Goal: Task Accomplishment & Management: Use online tool/utility

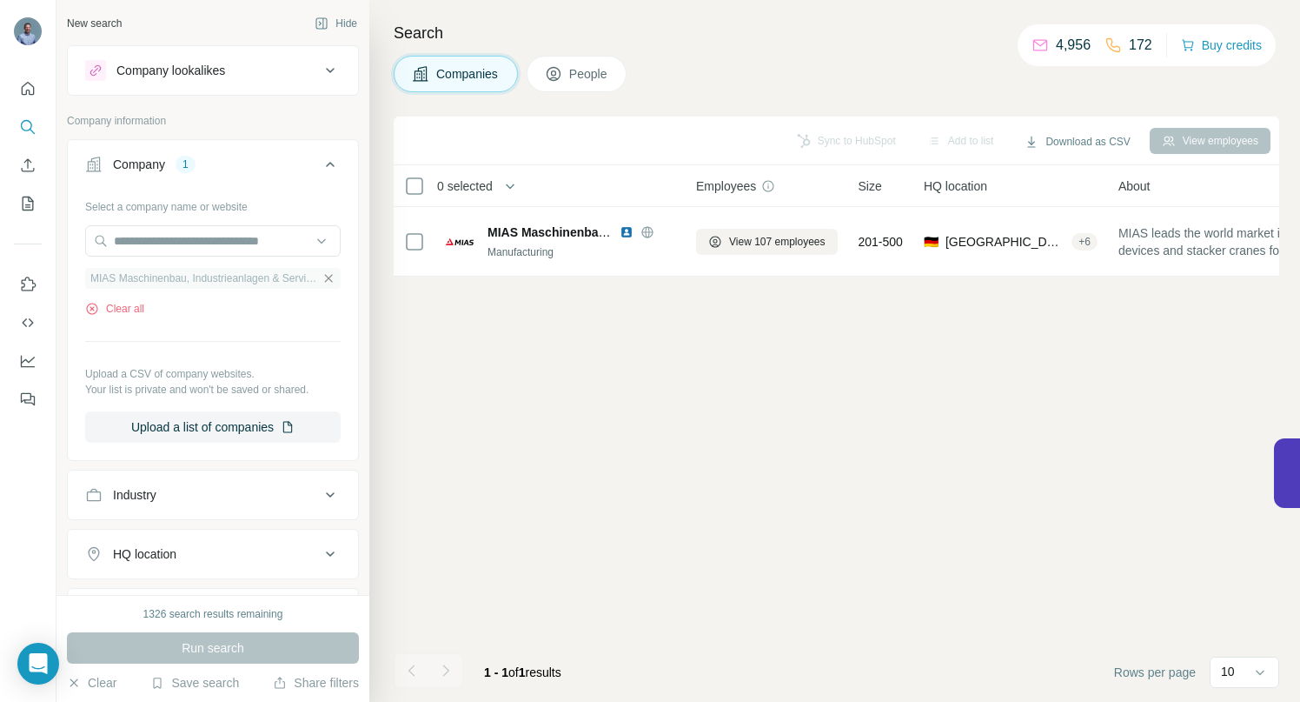
click at [322, 275] on icon "button" at bounding box center [329, 278] width 14 height 14
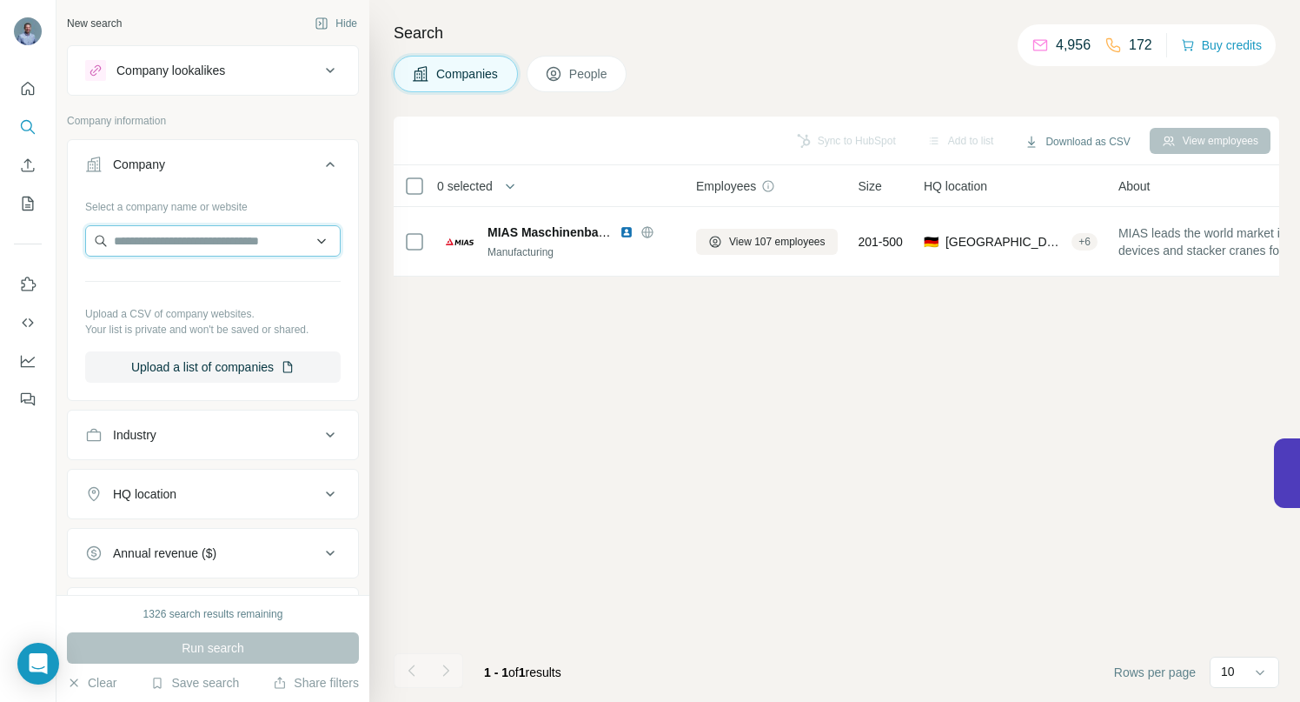
click at [214, 249] on input "text" at bounding box center [213, 240] width 256 height 31
click at [177, 241] on input "**********" at bounding box center [206, 240] width 243 height 31
drag, startPoint x: 114, startPoint y: 238, endPoint x: 329, endPoint y: 234, distance: 214.8
click at [329, 234] on div "**********" at bounding box center [213, 294] width 290 height 204
paste input "text"
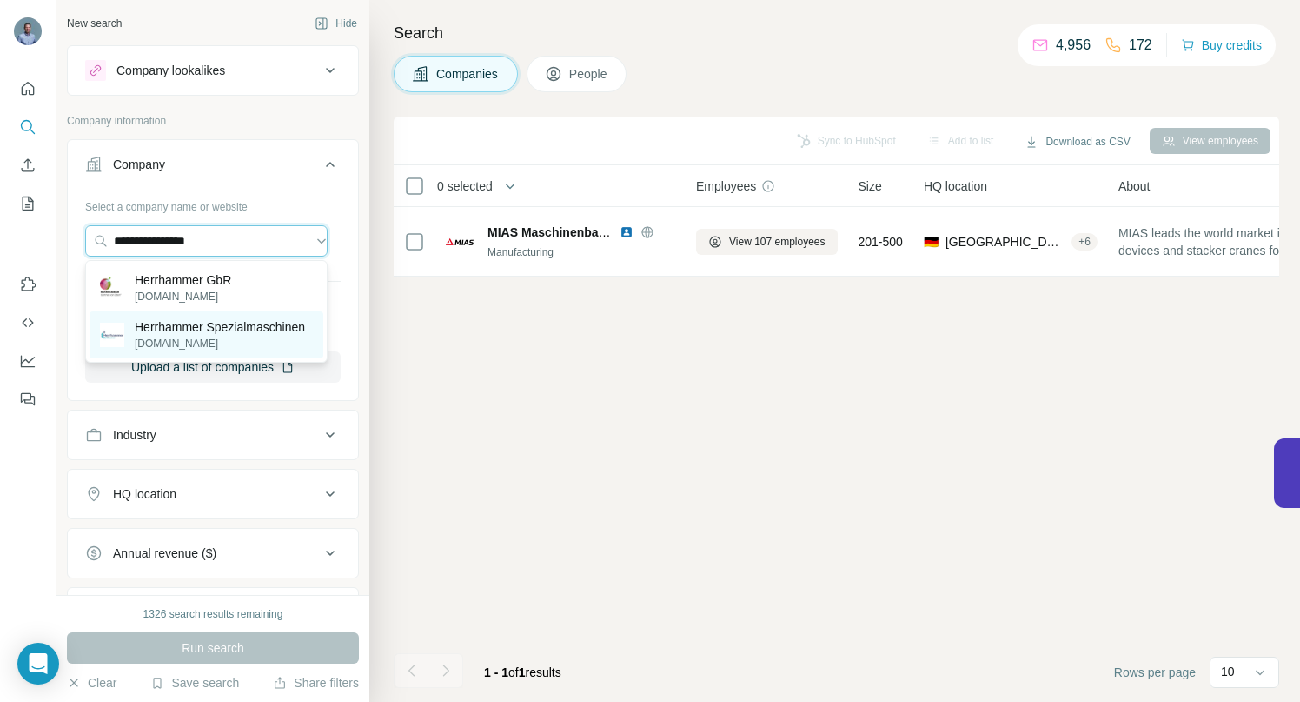
type input "**********"
click at [167, 336] on p "Herrhammer Spezialmaschinen" at bounding box center [220, 326] width 170 height 17
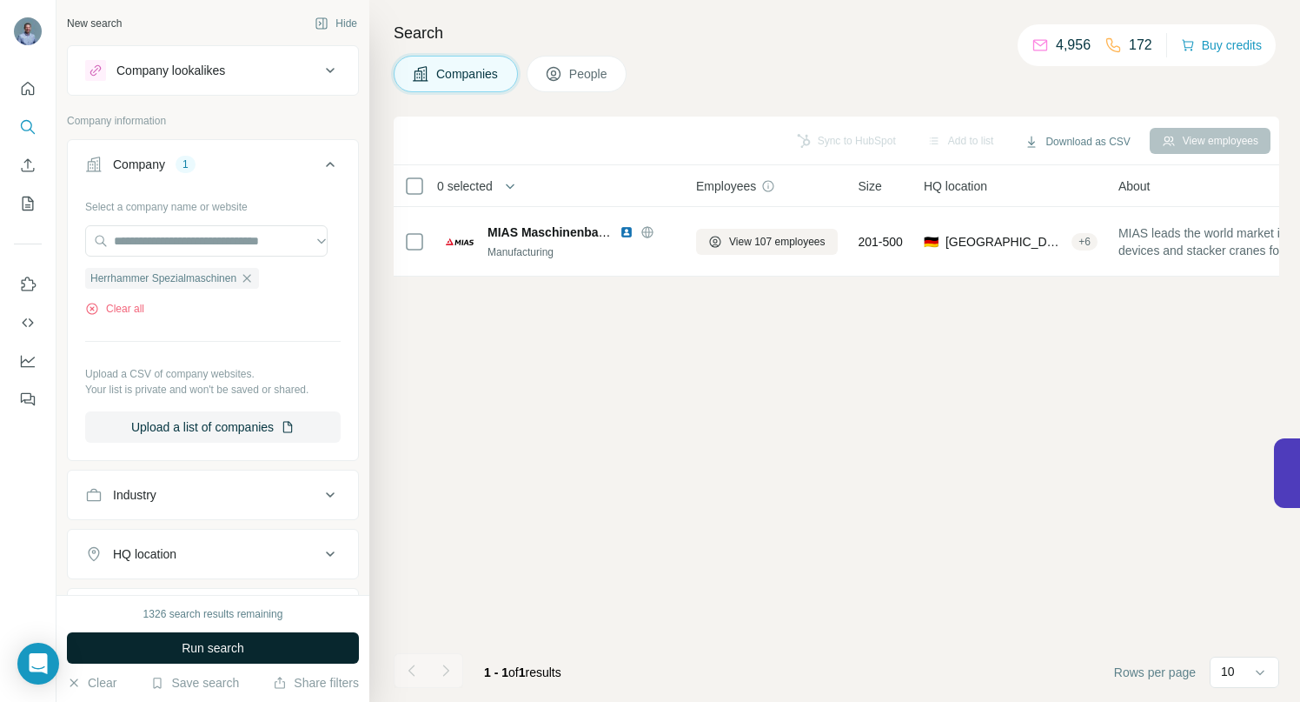
click at [215, 641] on span "Run search" at bounding box center [213, 647] width 63 height 17
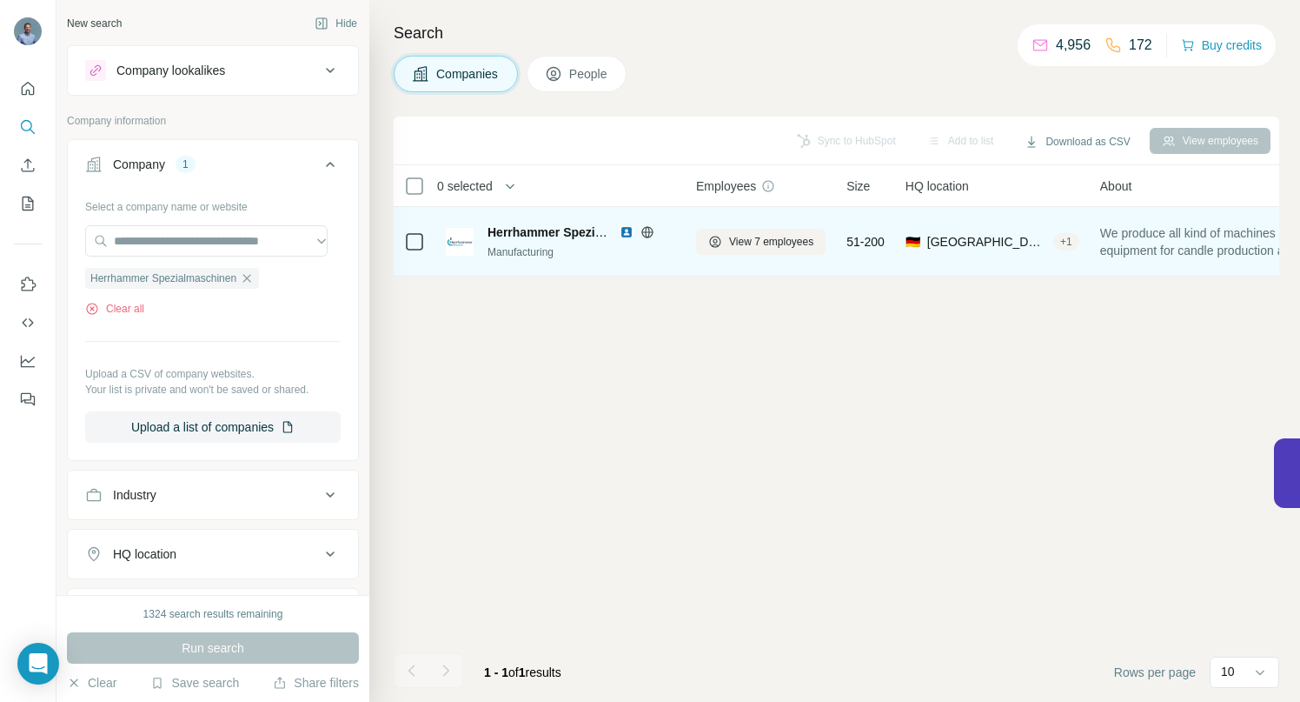
click at [647, 233] on icon at bounding box center [648, 232] width 14 height 14
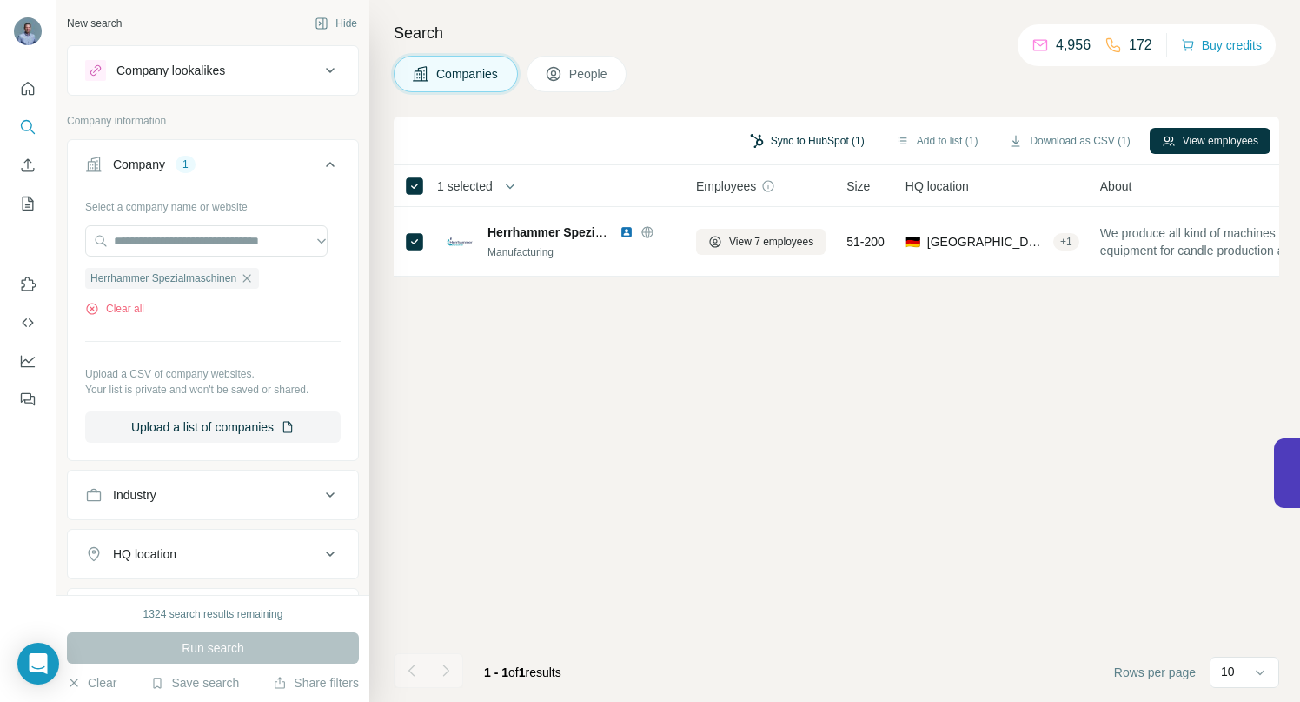
click at [801, 139] on button "Sync to HubSpot (1)" at bounding box center [807, 141] width 139 height 26
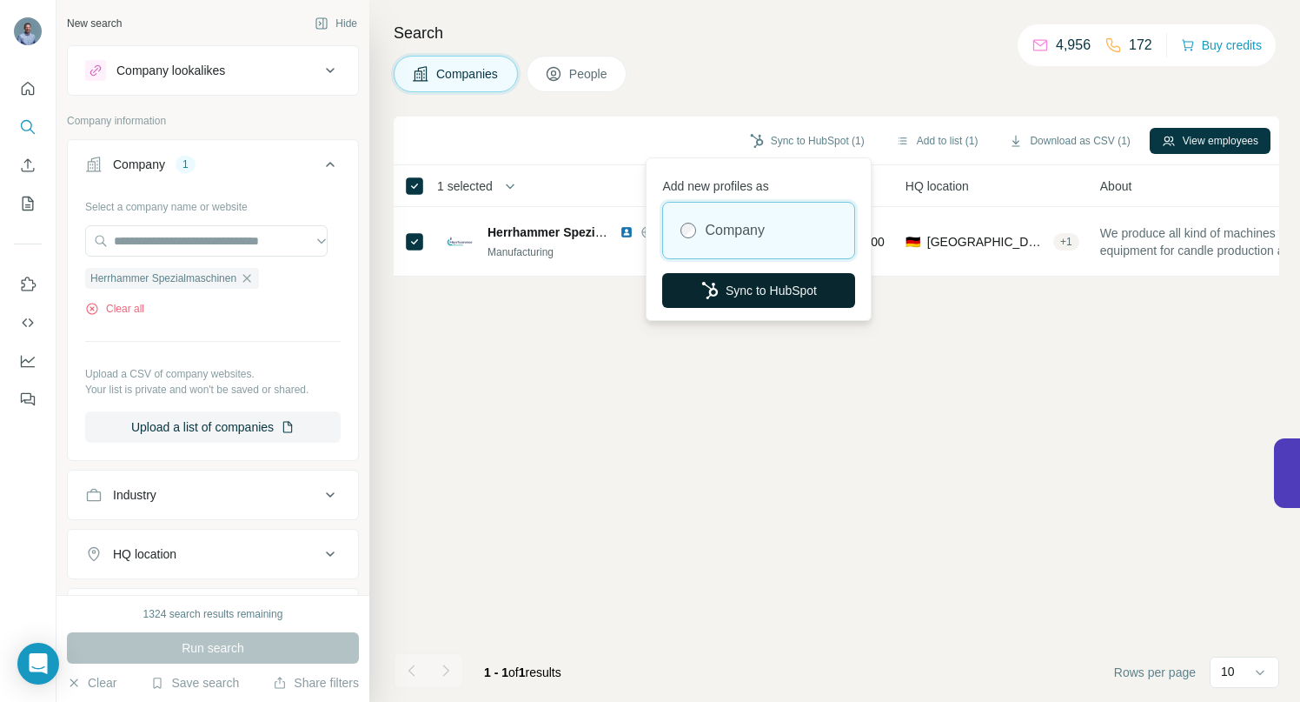
click at [767, 290] on button "Sync to HubSpot" at bounding box center [758, 290] width 193 height 35
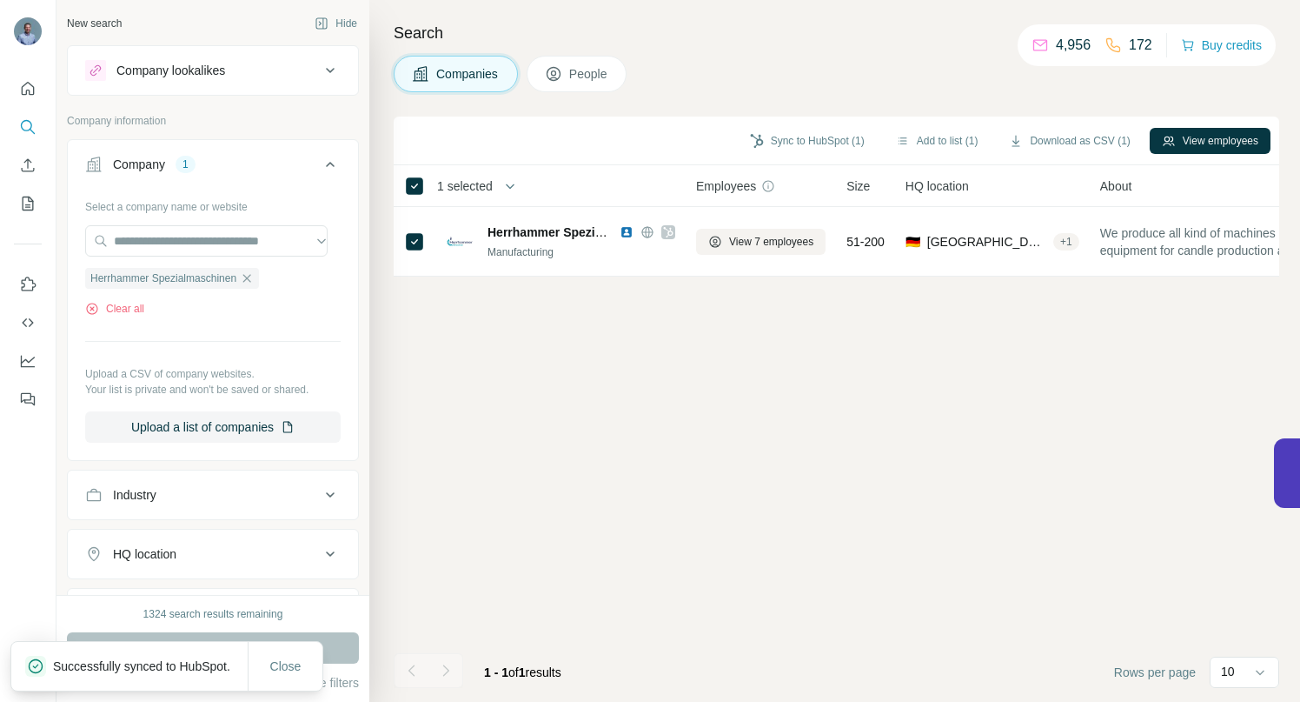
click at [591, 71] on span "People" at bounding box center [589, 73] width 40 height 17
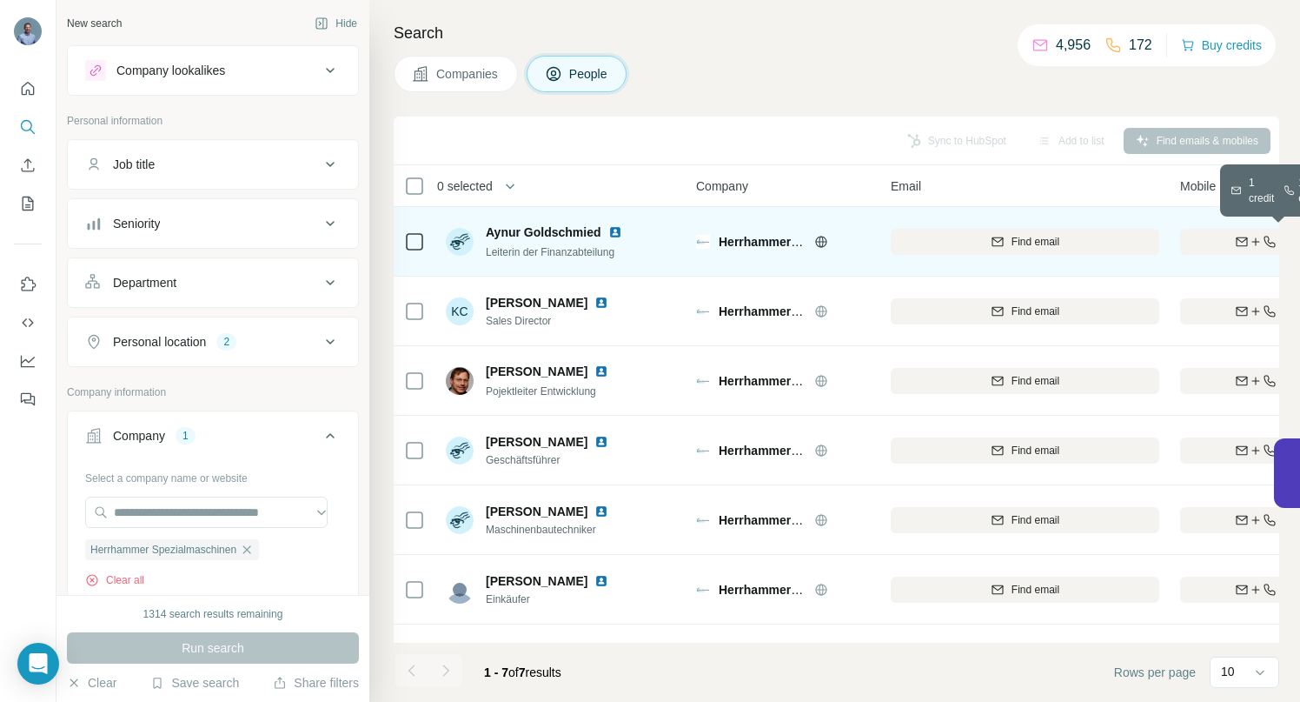
click at [1212, 243] on div "Find both" at bounding box center [1281, 242] width 203 height 16
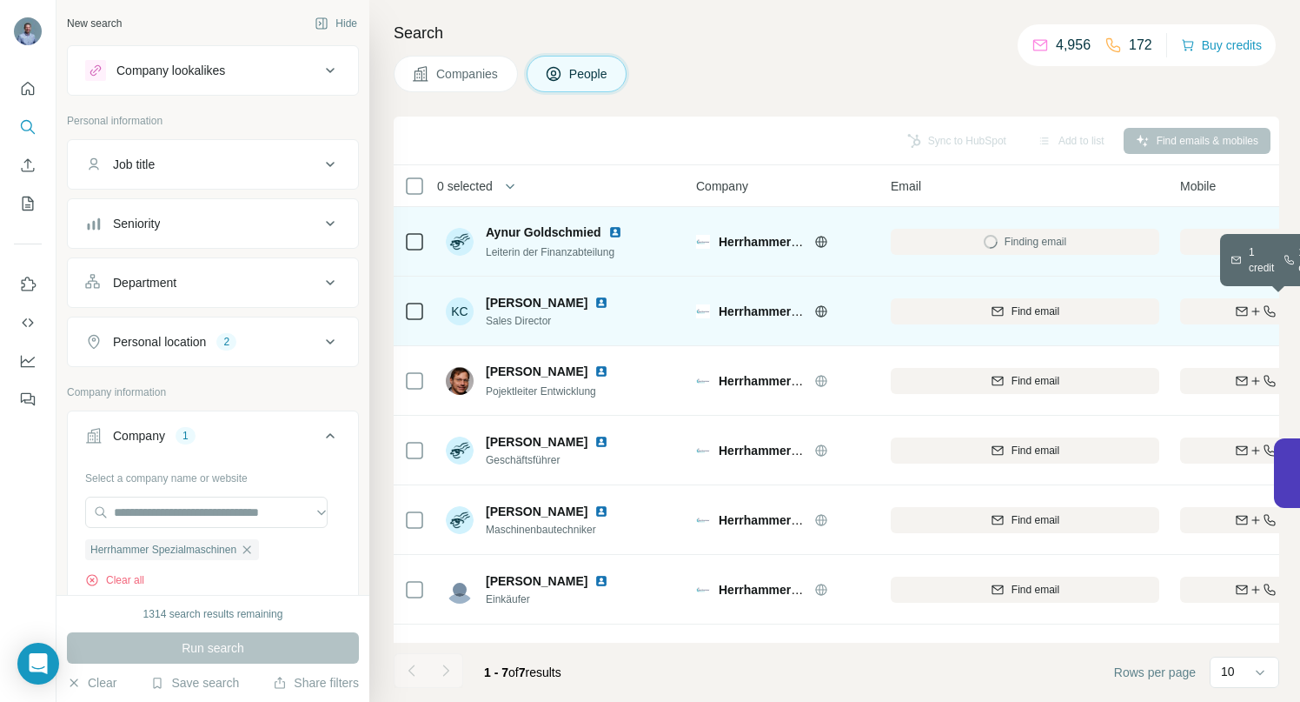
click at [1249, 311] on icon "button" at bounding box center [1256, 311] width 14 height 14
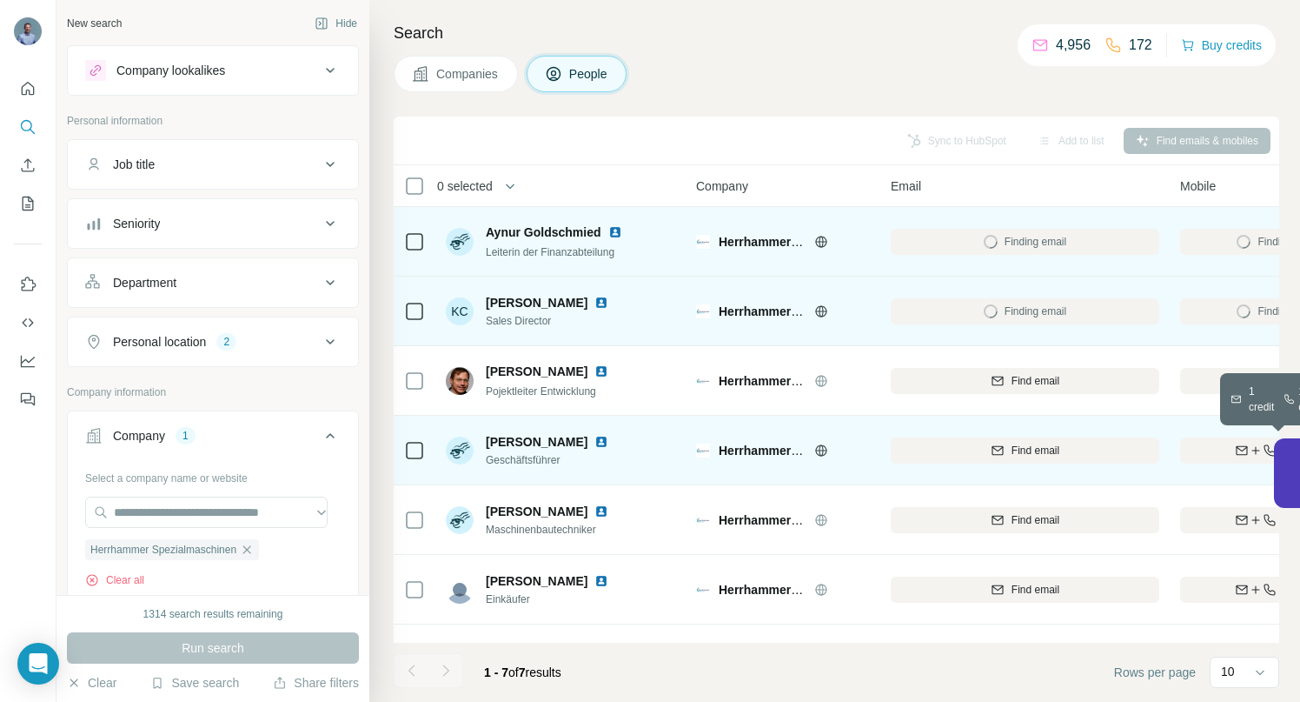
click at [1220, 447] on div "Find both" at bounding box center [1281, 450] width 203 height 16
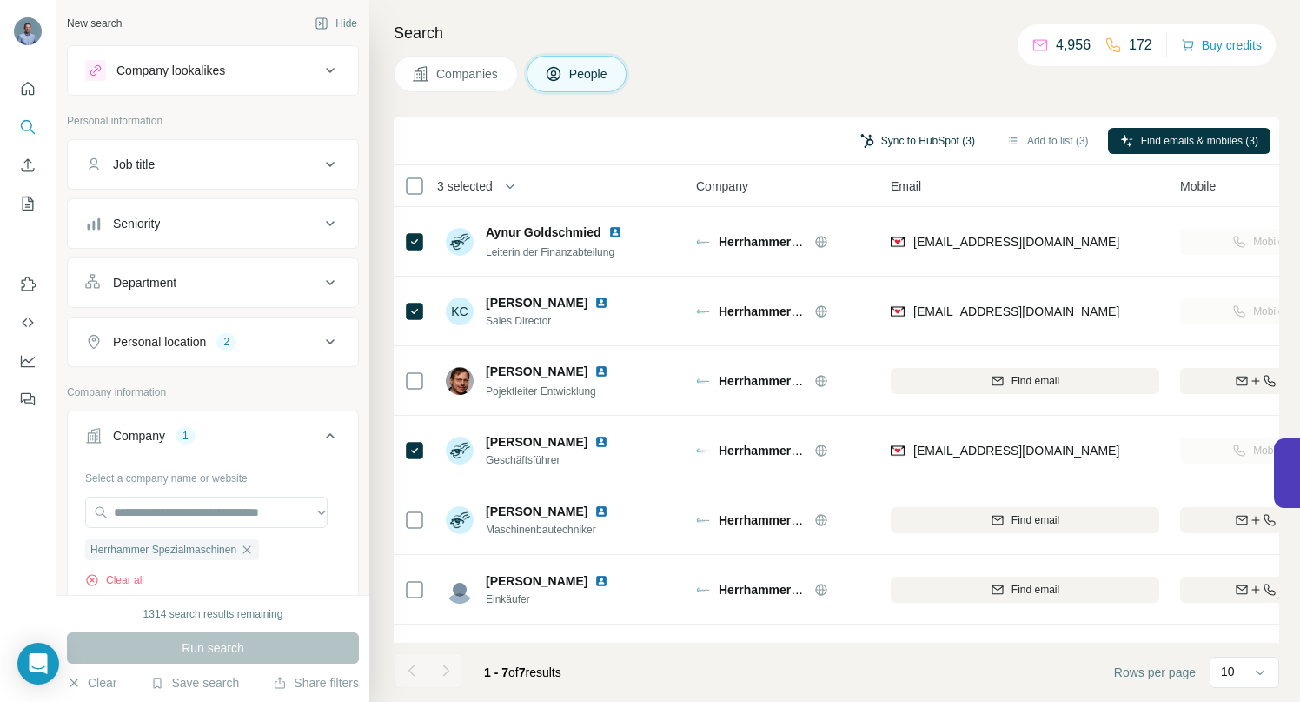
click at [866, 137] on button "Sync to HubSpot (3)" at bounding box center [917, 141] width 139 height 26
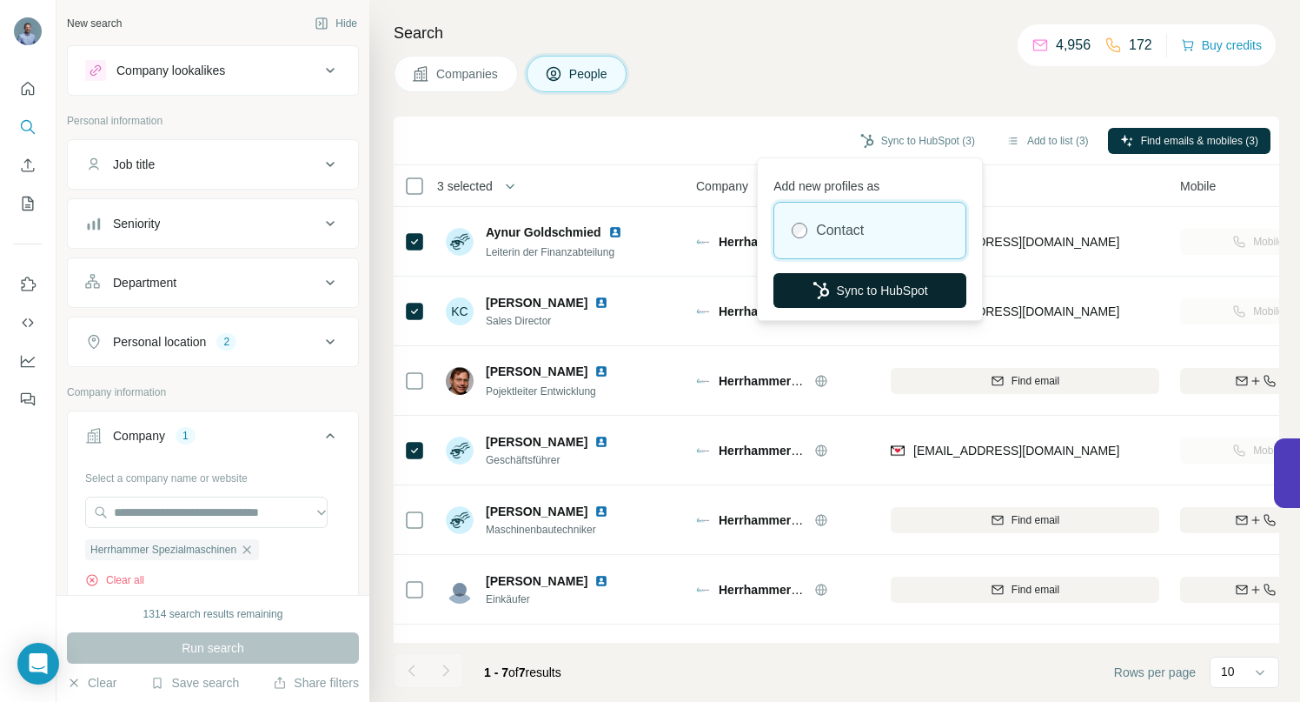
click at [849, 289] on button "Sync to HubSpot" at bounding box center [870, 290] width 193 height 35
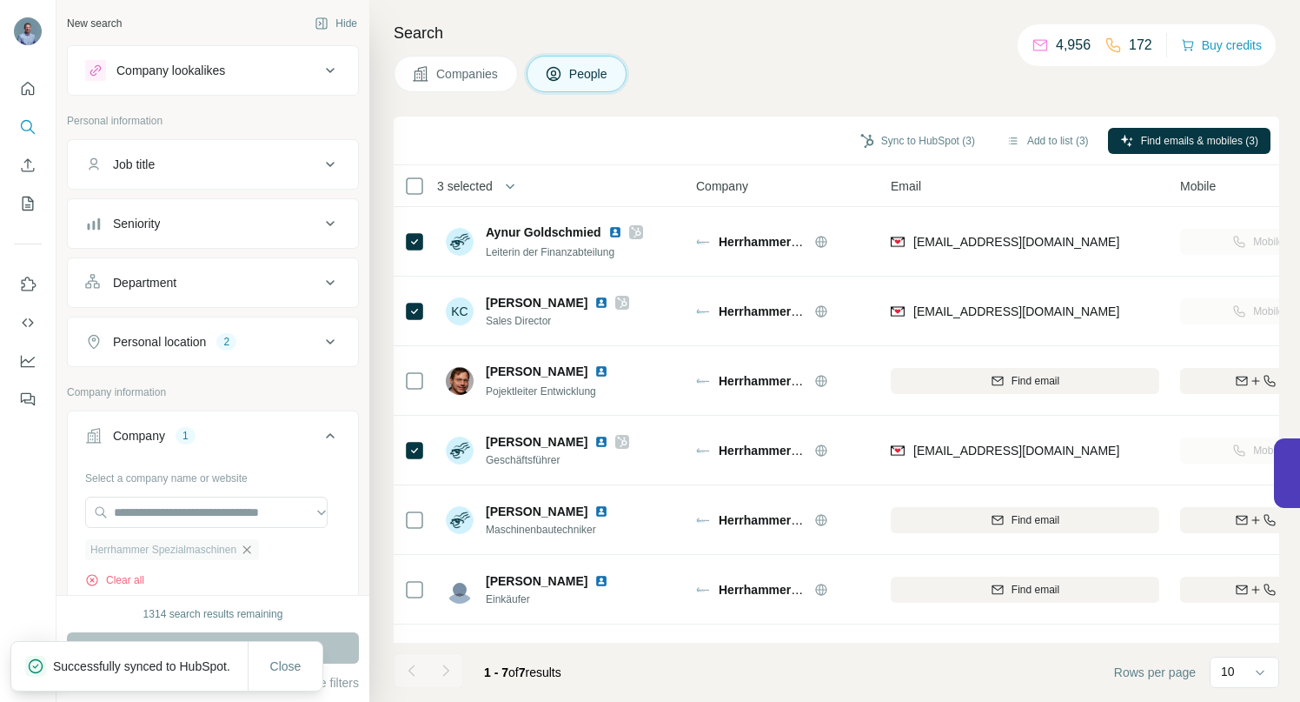
click at [254, 548] on icon "button" at bounding box center [247, 549] width 14 height 14
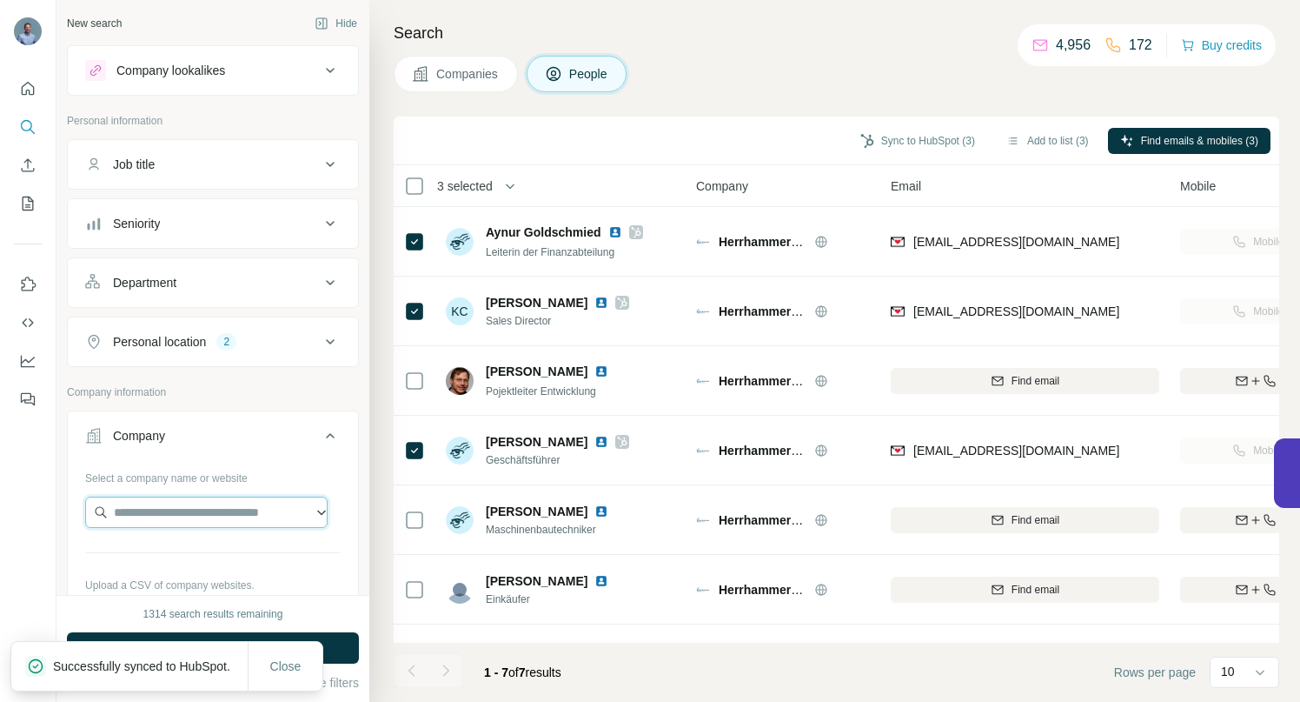
click at [217, 509] on input "text" at bounding box center [206, 511] width 243 height 31
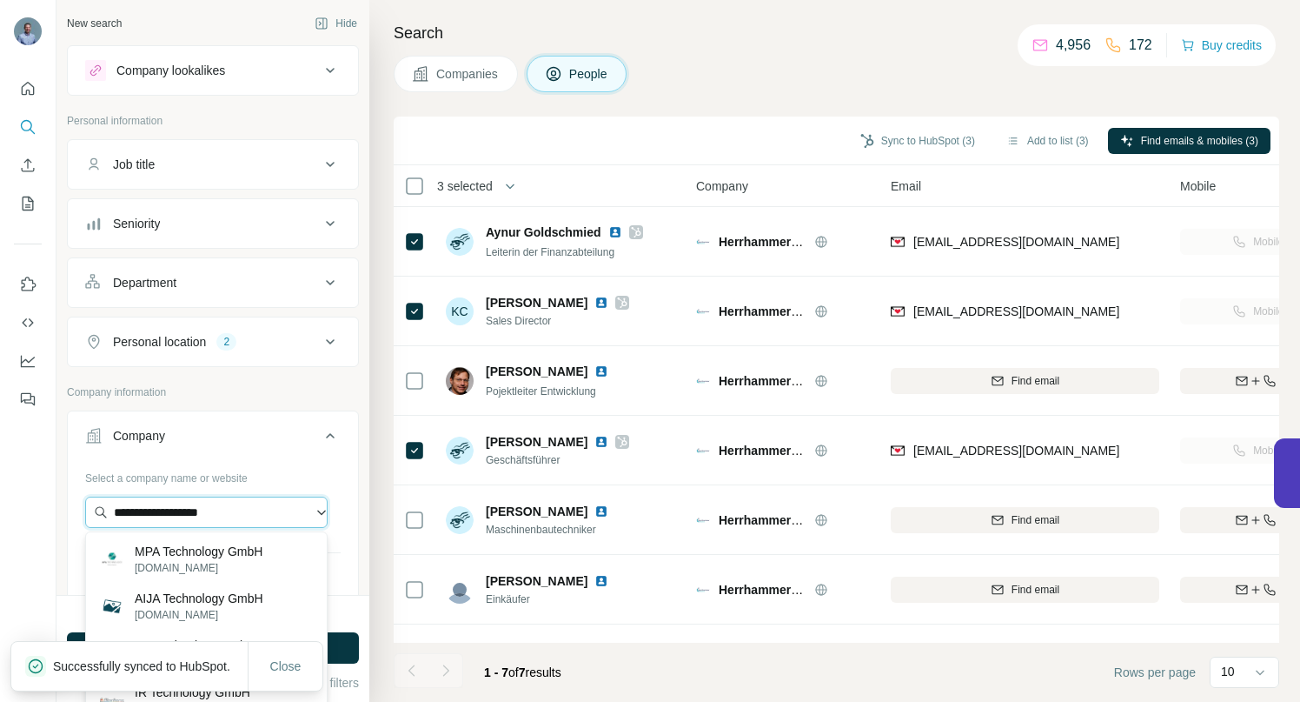
click at [244, 518] on input "**********" at bounding box center [206, 511] width 243 height 31
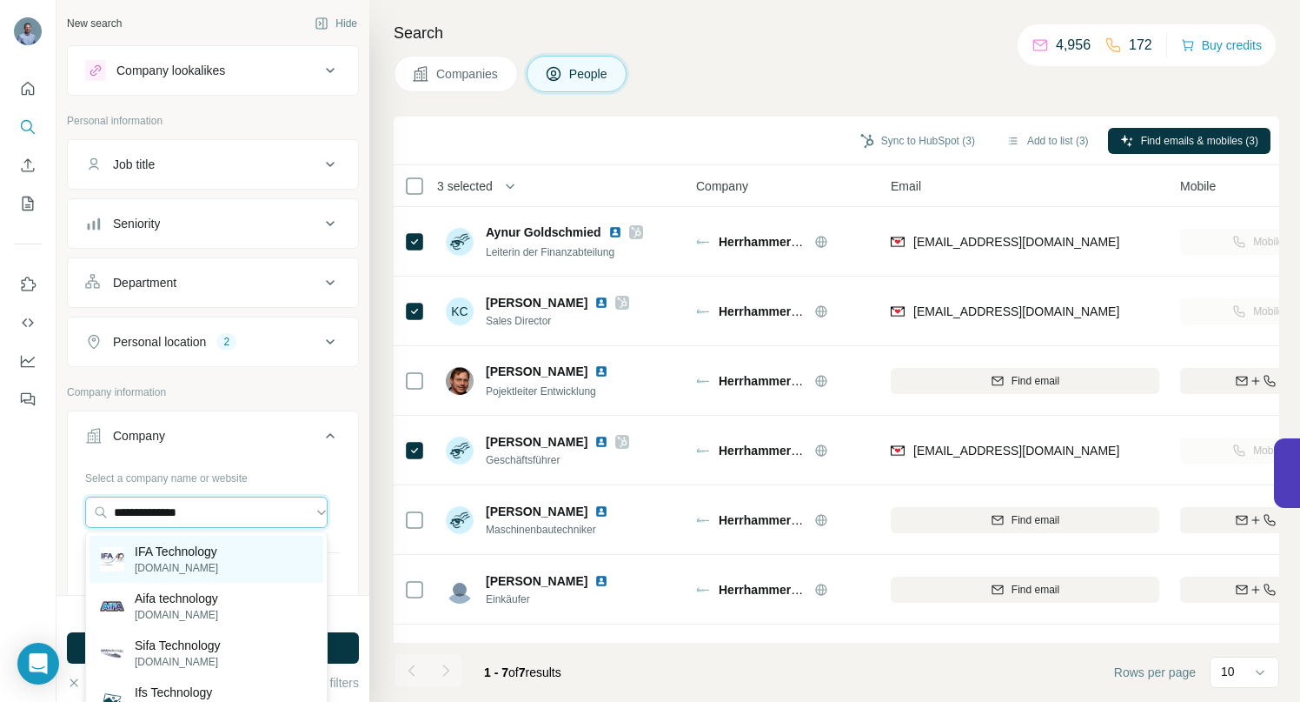
type input "**********"
click at [197, 553] on p "IFA Technology" at bounding box center [176, 550] width 83 height 17
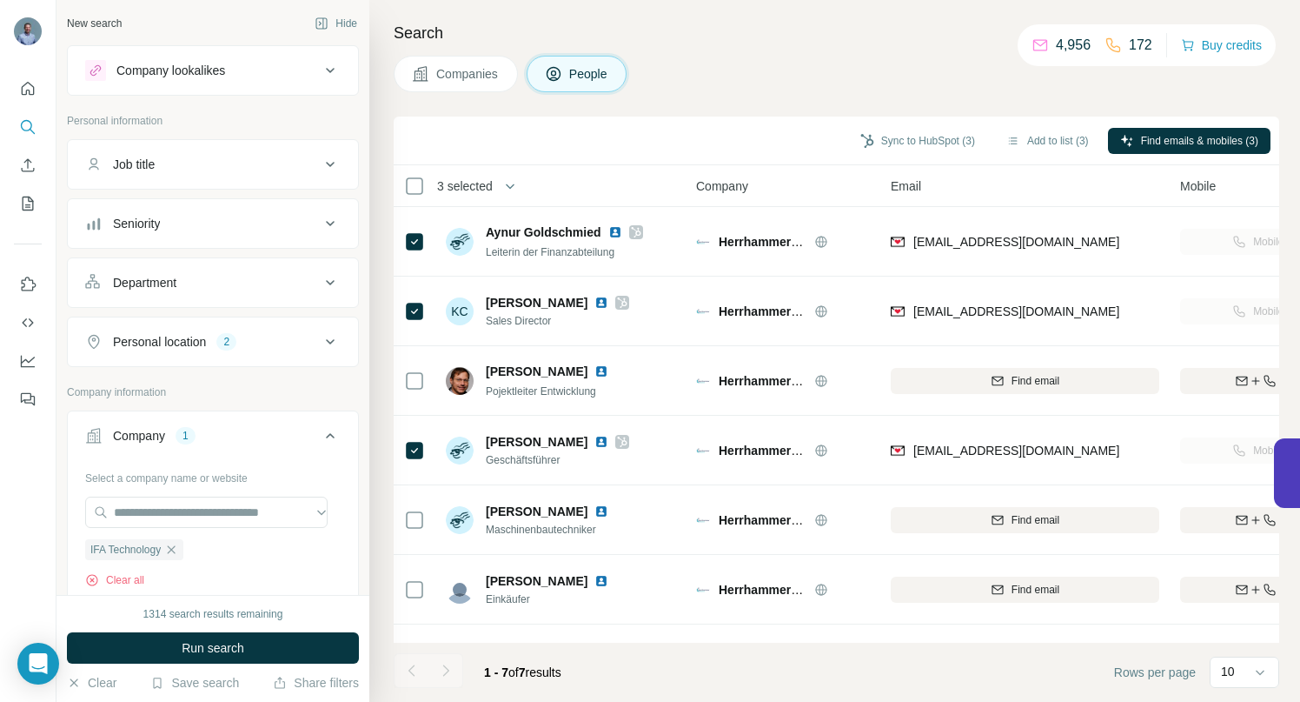
click at [196, 646] on span "Run search" at bounding box center [213, 647] width 63 height 17
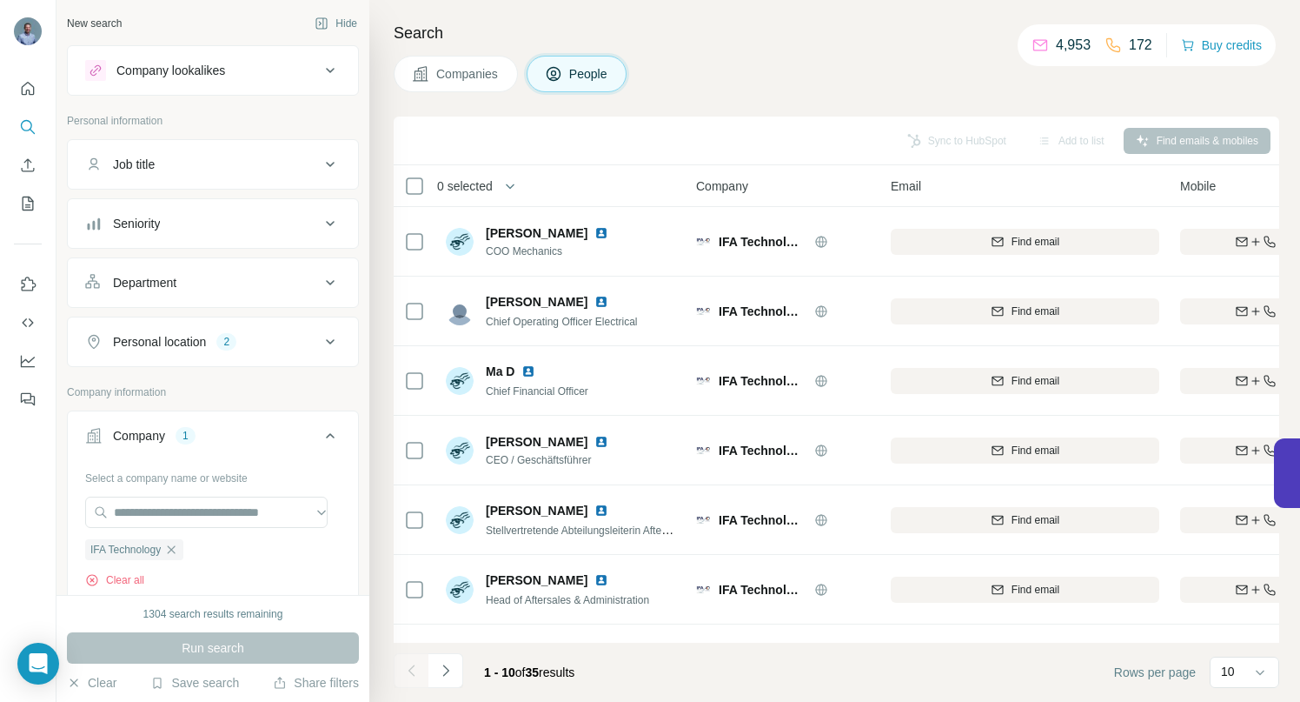
click at [485, 74] on span "Companies" at bounding box center [467, 73] width 63 height 17
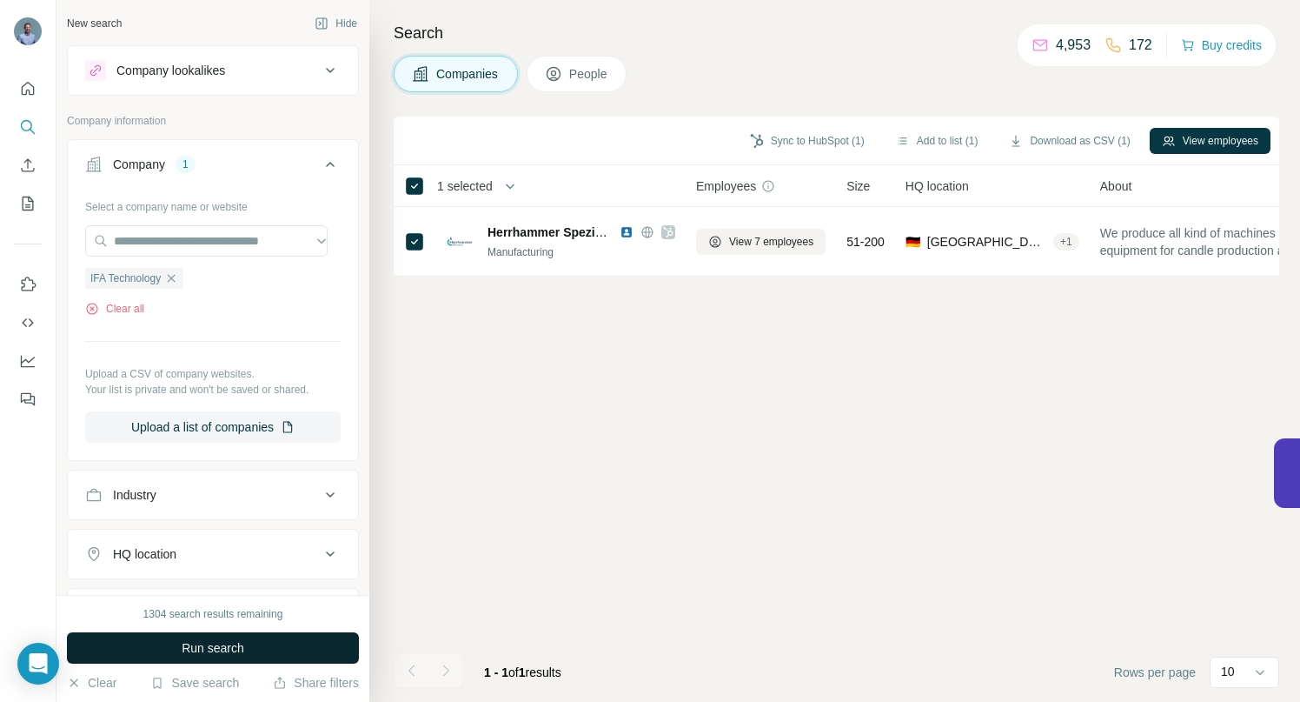
click at [244, 643] on span "Run search" at bounding box center [213, 647] width 63 height 17
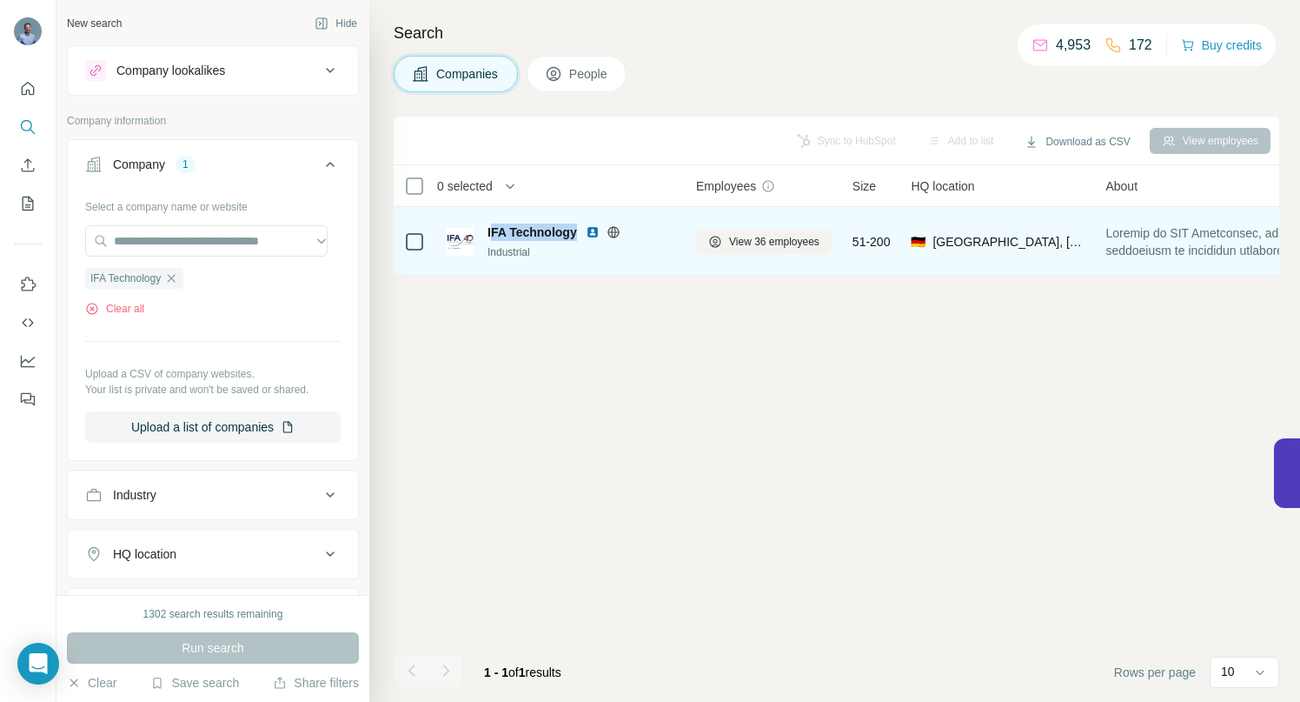
drag, startPoint x: 489, startPoint y: 233, endPoint x: 577, endPoint y: 232, distance: 87.8
click at [577, 232] on div "IFA Technology" at bounding box center [582, 231] width 188 height 17
click at [485, 230] on div "IFA Technology Industrial" at bounding box center [560, 241] width 229 height 37
drag, startPoint x: 489, startPoint y: 229, endPoint x: 577, endPoint y: 228, distance: 88.7
click at [577, 228] on span "IFA Technology" at bounding box center [533, 231] width 90 height 17
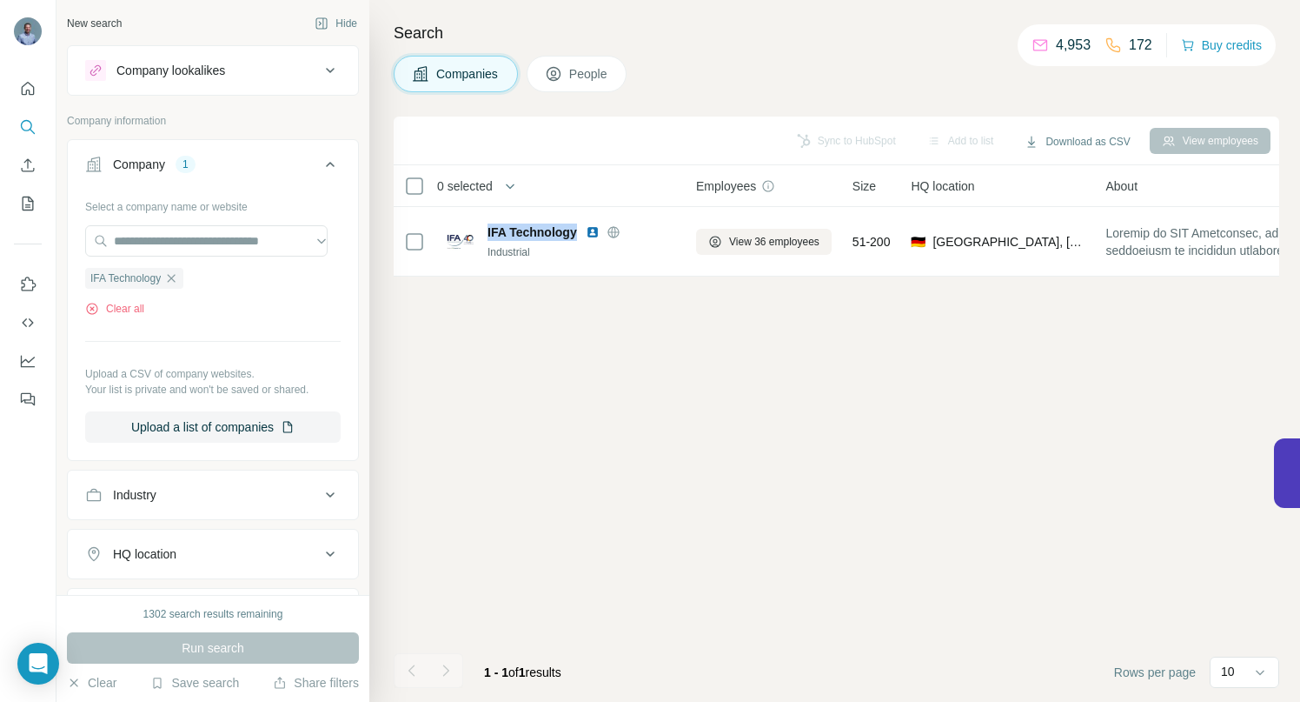
copy span "IFA Technology"
click at [767, 137] on button "Sync to HubSpot (1)" at bounding box center [807, 141] width 139 height 26
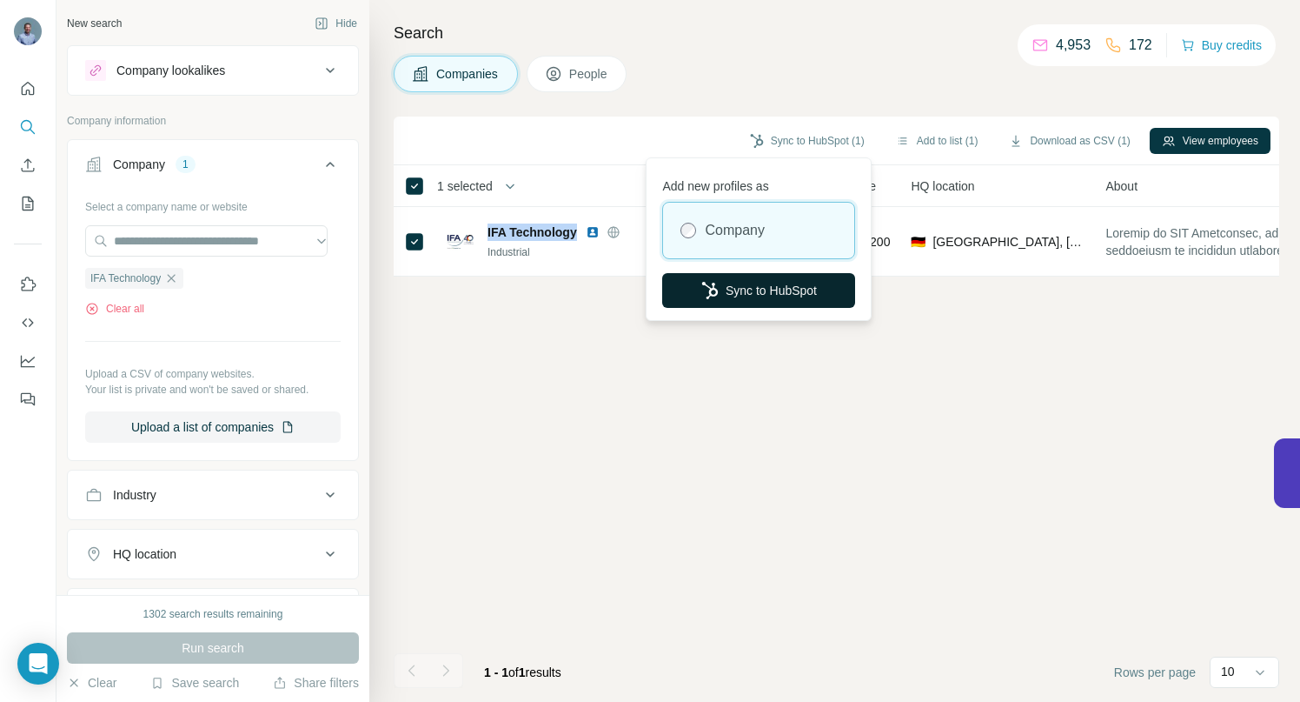
click at [764, 297] on button "Sync to HubSpot" at bounding box center [758, 290] width 193 height 35
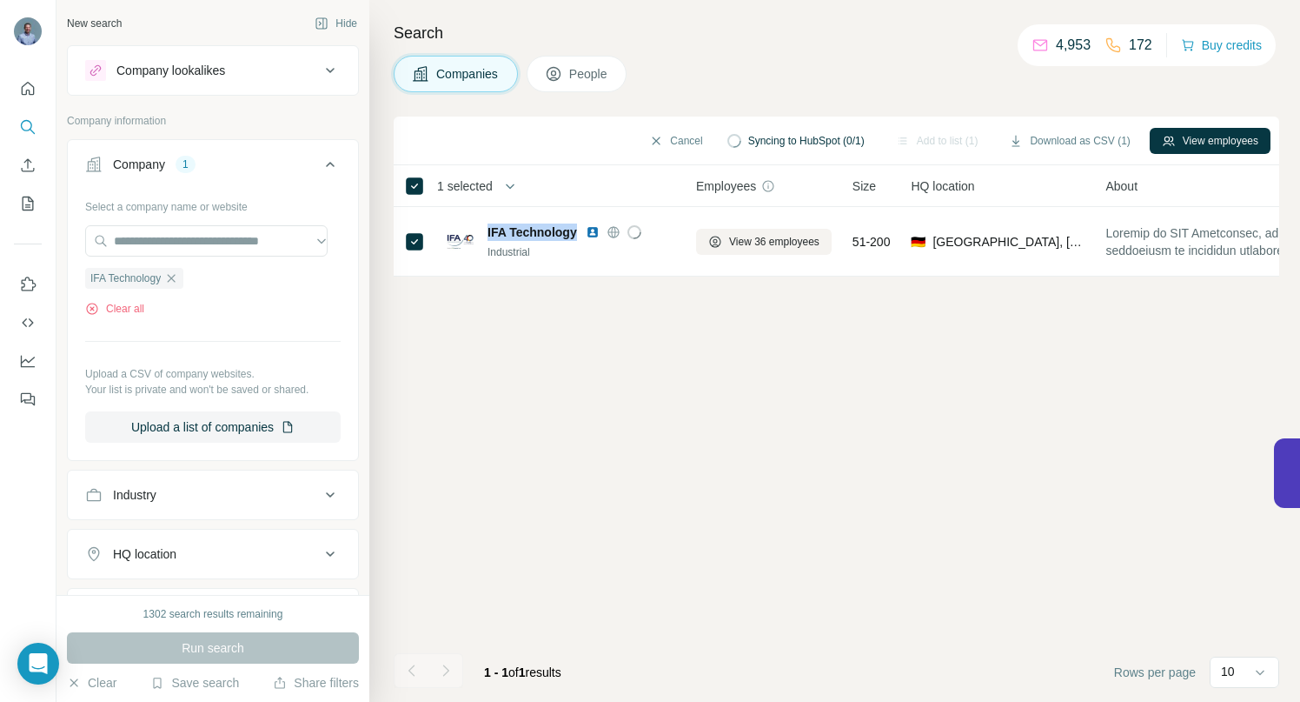
click at [589, 70] on span "People" at bounding box center [589, 73] width 40 height 17
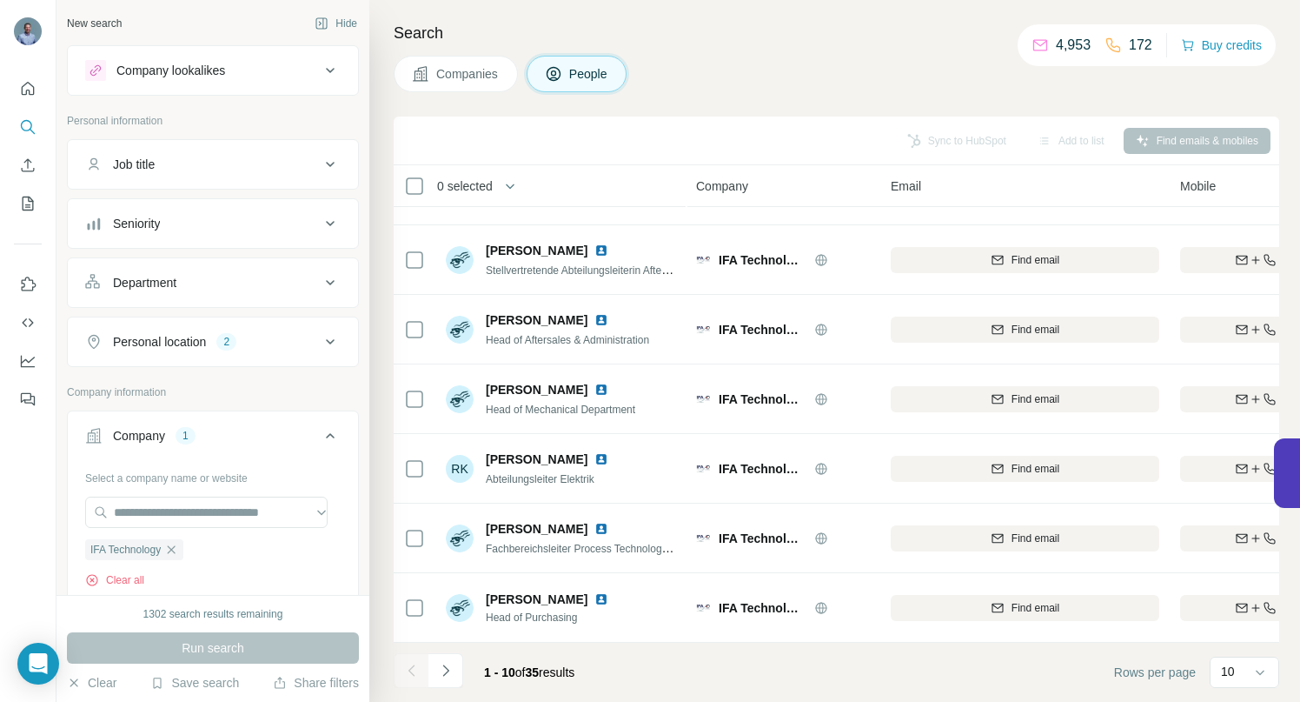
scroll to position [269, 0]
click at [447, 668] on icon "Navigate to next page" at bounding box center [445, 669] width 6 height 11
click at [444, 669] on icon "Navigate to next page" at bounding box center [445, 670] width 17 height 17
click at [452, 673] on icon "Navigate to next page" at bounding box center [445, 670] width 17 height 17
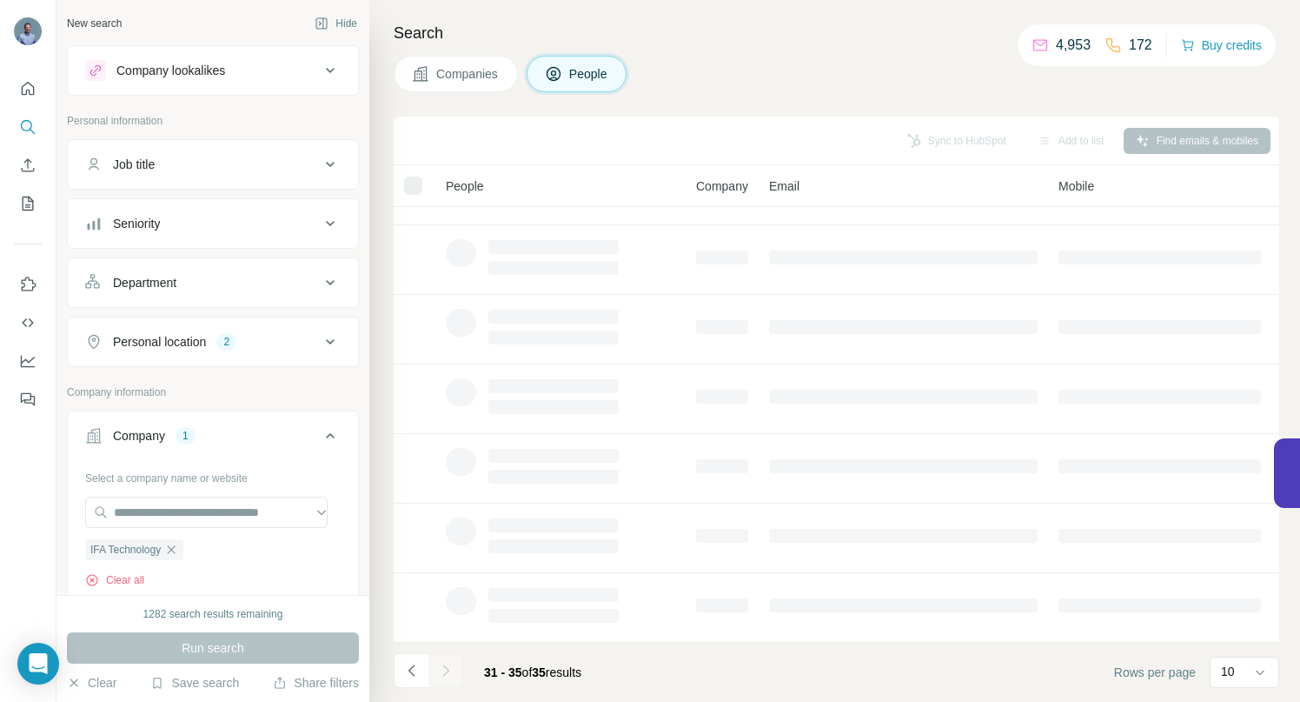
scroll to position [0, 0]
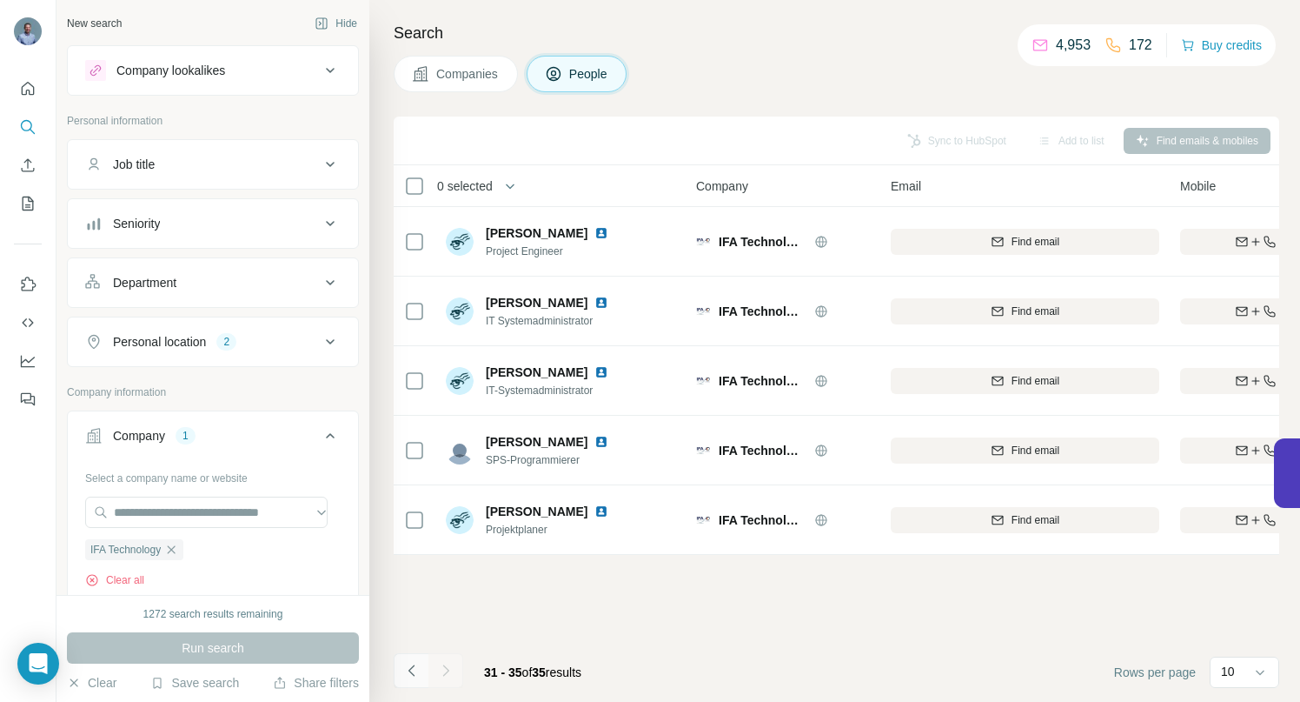
click at [410, 669] on icon "Navigate to previous page" at bounding box center [411, 670] width 17 height 17
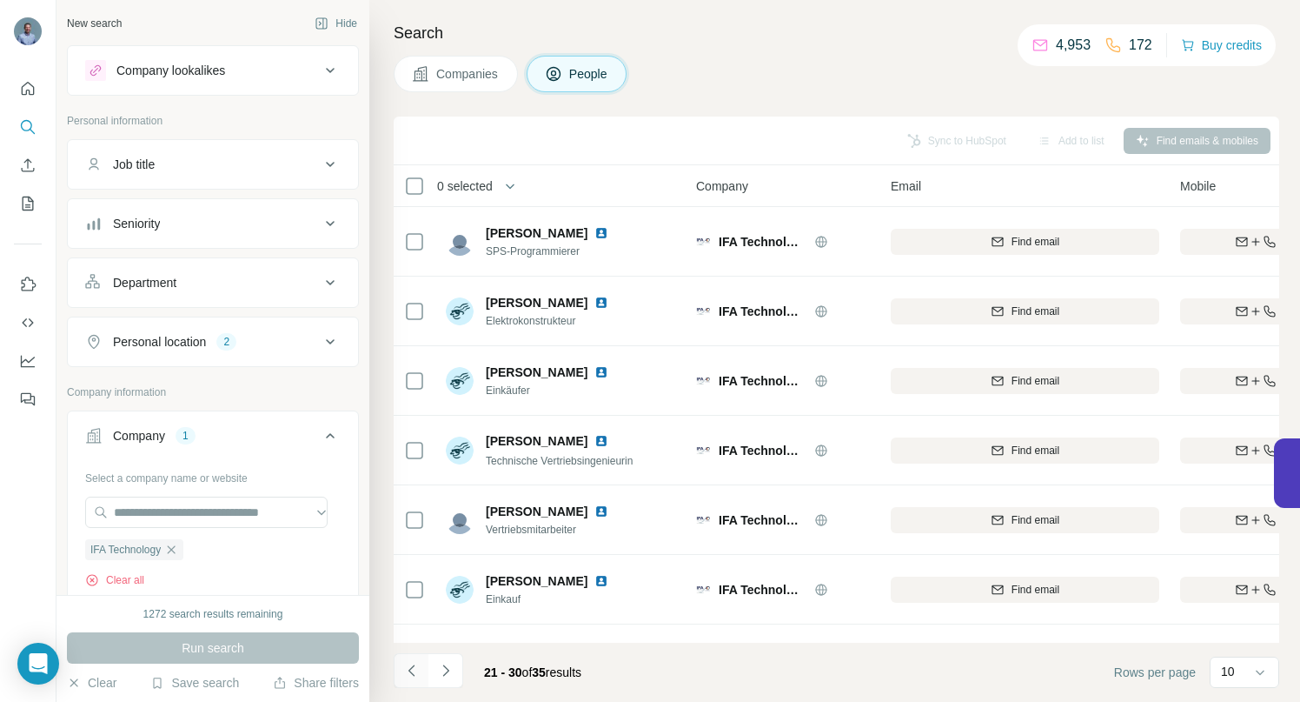
click at [410, 670] on icon "Navigate to previous page" at bounding box center [411, 670] width 17 height 17
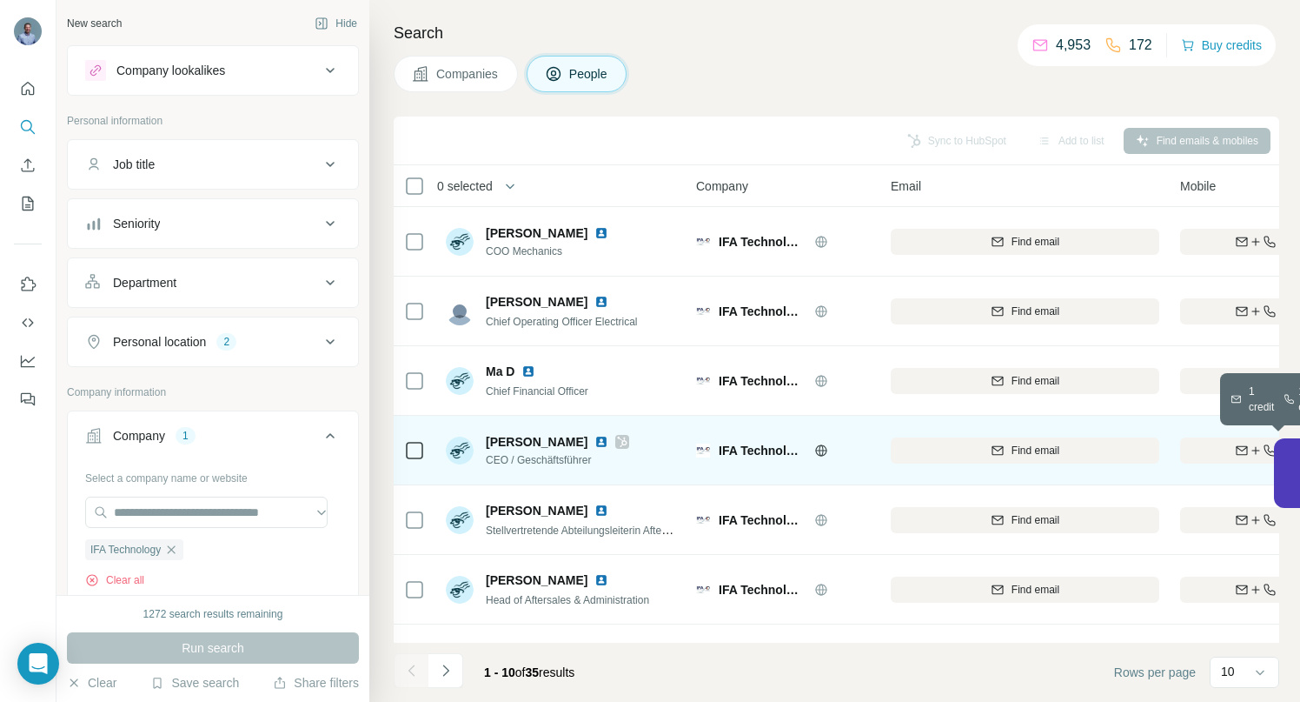
click at [1206, 444] on div "Find both" at bounding box center [1281, 450] width 203 height 16
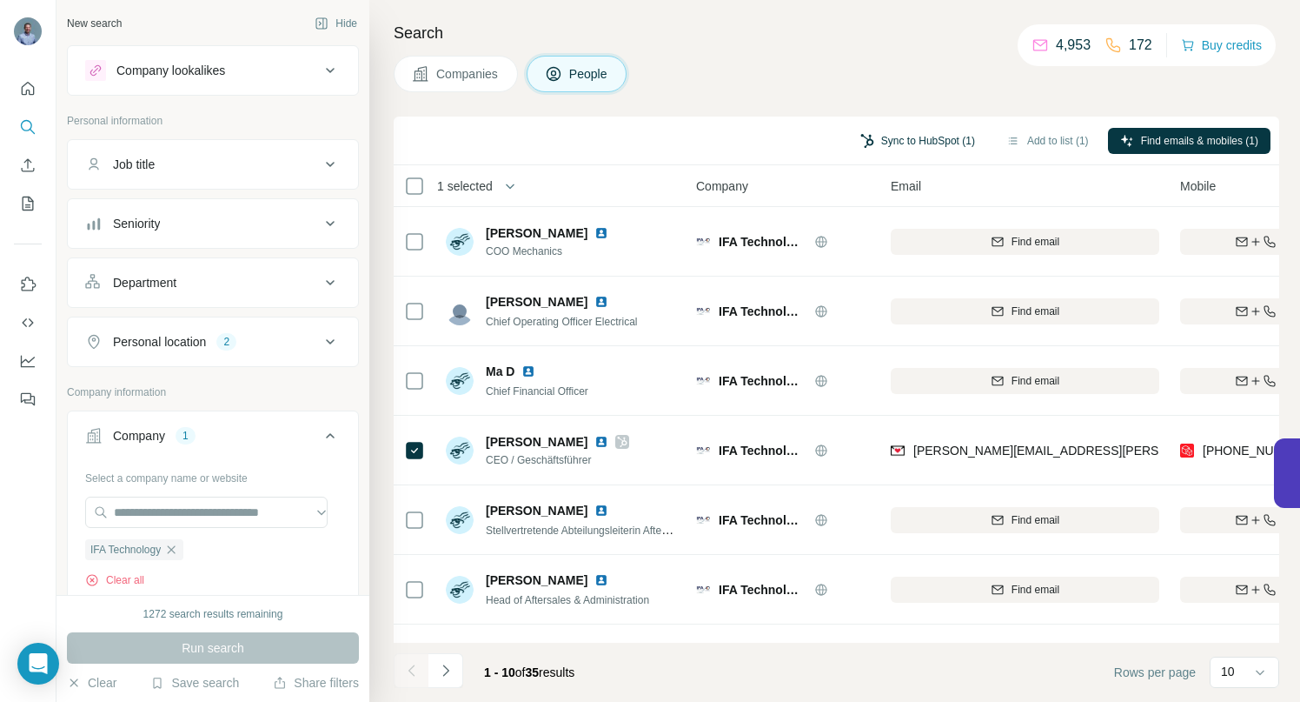
click at [894, 140] on button "Sync to HubSpot (1)" at bounding box center [917, 141] width 139 height 26
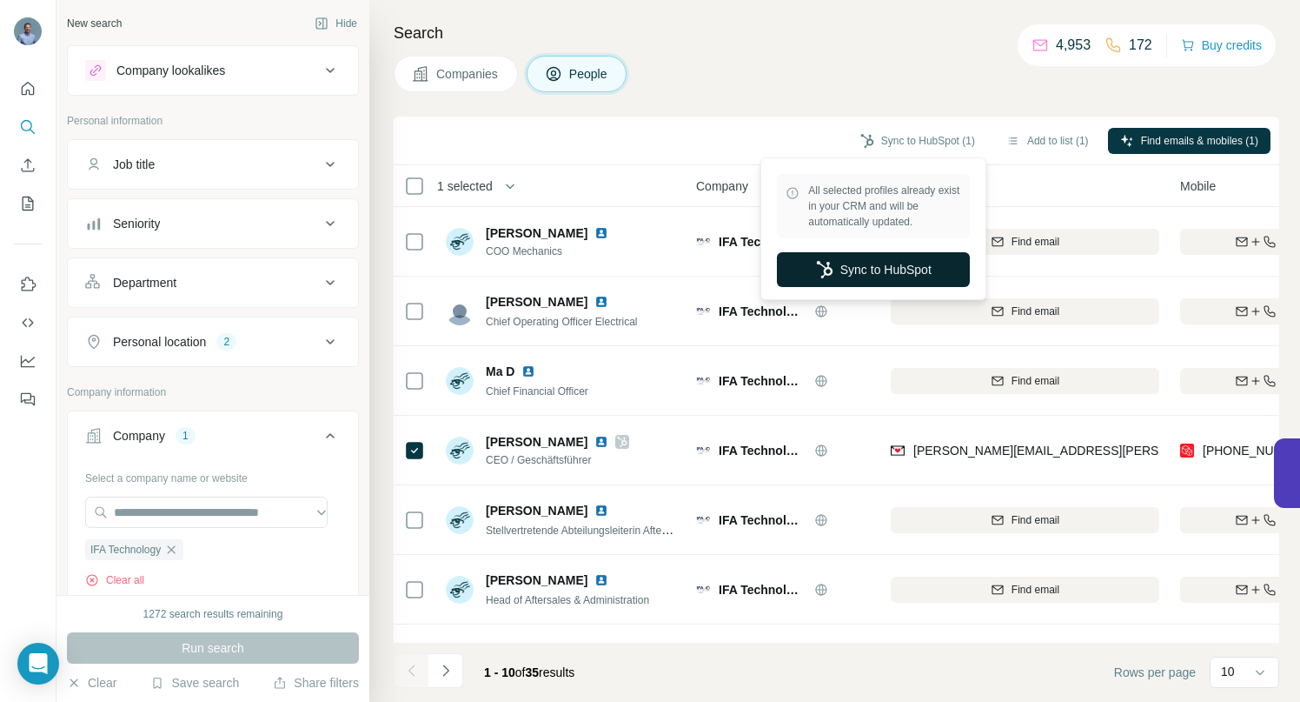
click at [886, 270] on button "Sync to HubSpot" at bounding box center [873, 269] width 193 height 35
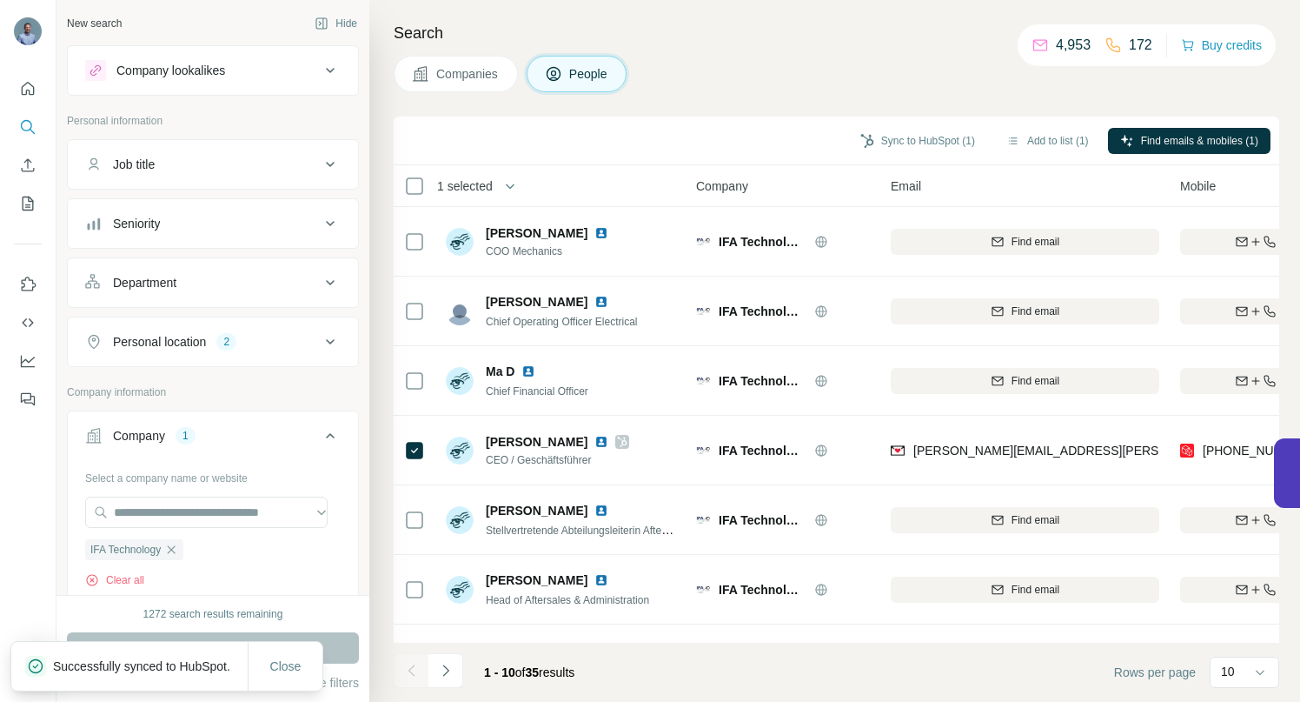
click at [464, 70] on span "Companies" at bounding box center [467, 73] width 63 height 17
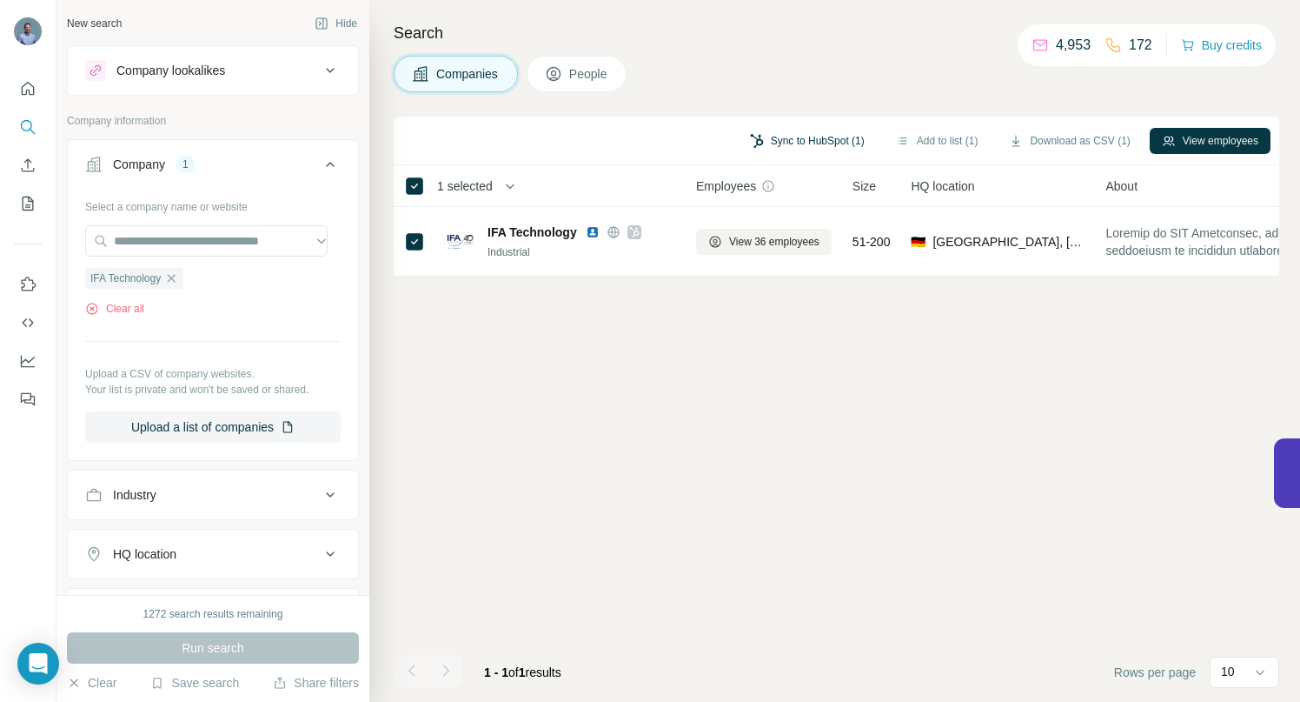
click at [781, 137] on button "Sync to HubSpot (1)" at bounding box center [807, 141] width 139 height 26
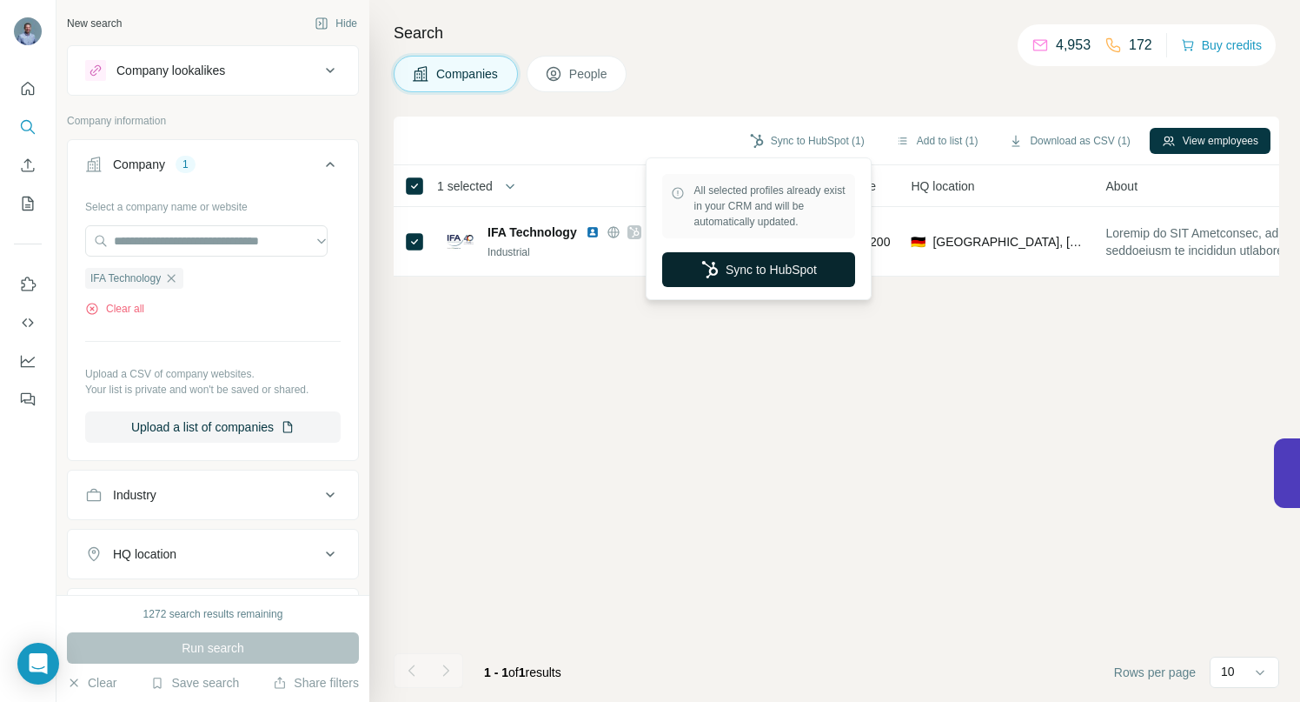
click at [763, 272] on button "Sync to HubSpot" at bounding box center [758, 269] width 193 height 35
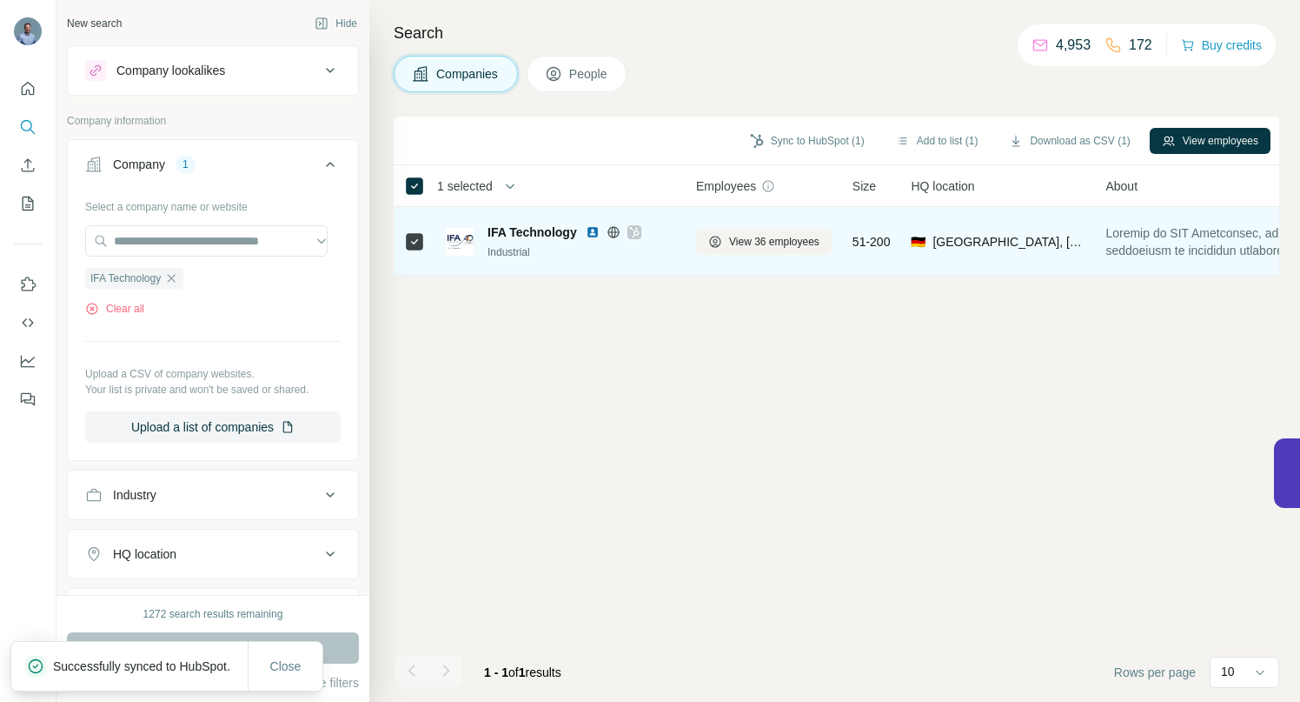
click at [637, 235] on icon at bounding box center [634, 232] width 10 height 14
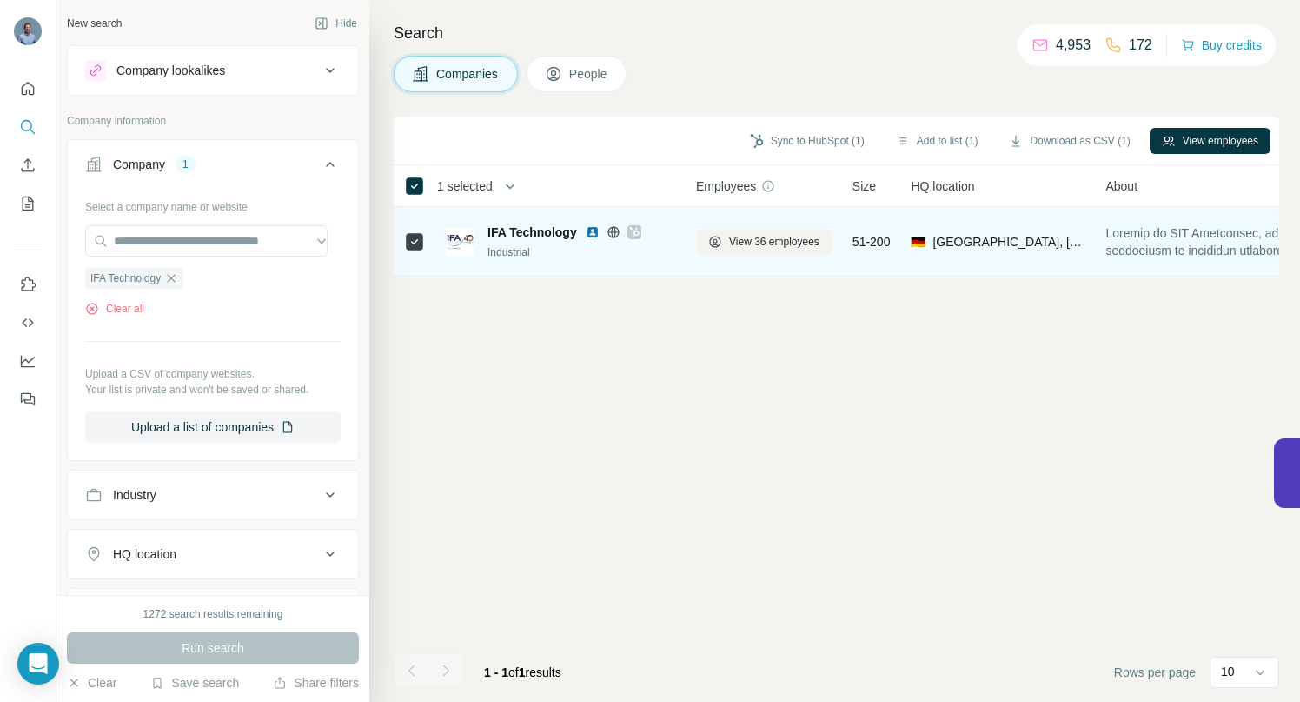
click at [615, 230] on icon at bounding box center [613, 231] width 4 height 11
